Goal: Information Seeking & Learning: Learn about a topic

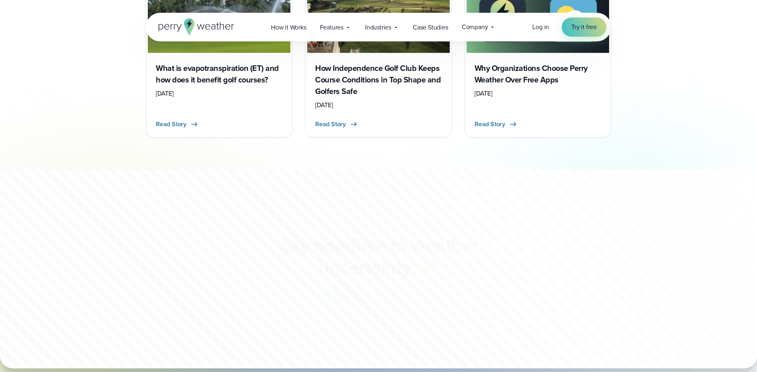
scroll to position [1322, 0]
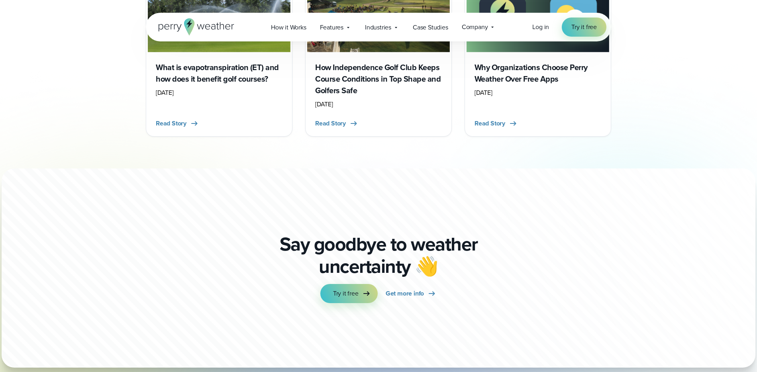
click at [493, 117] on div "Read Story" at bounding box center [538, 120] width 127 height 16
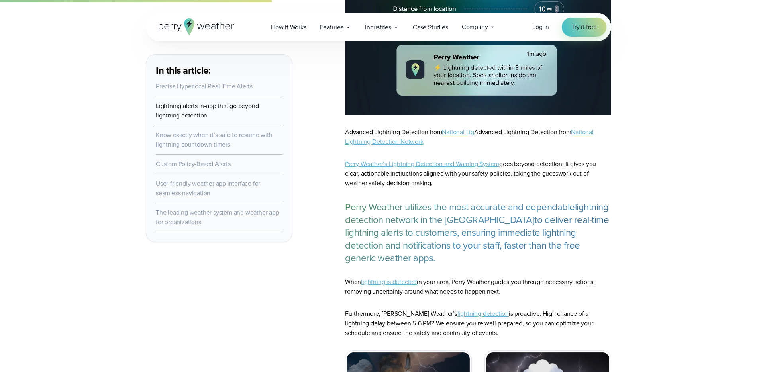
scroll to position [961, 0]
